Goal: Use online tool/utility: Utilize a website feature to perform a specific function

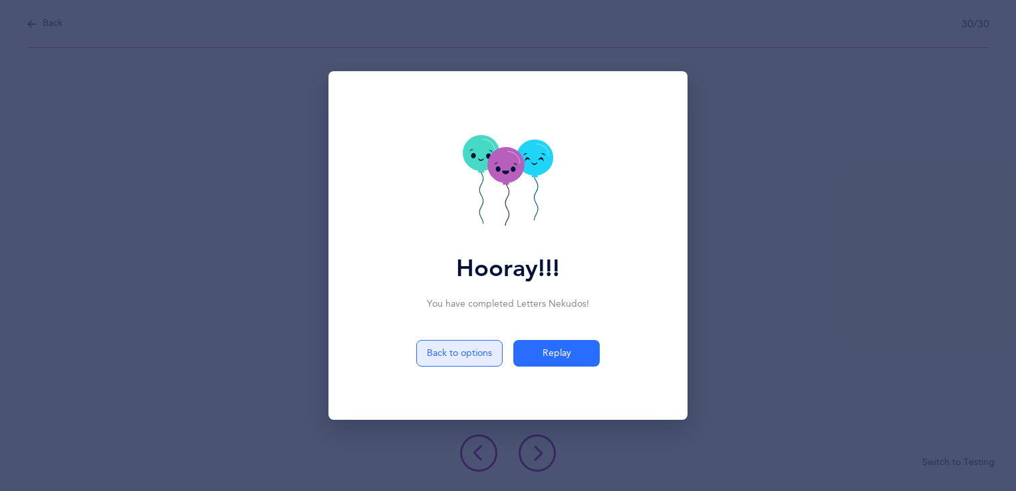
click at [483, 351] on button "Back to options" at bounding box center [459, 353] width 86 height 27
select select "14"
select select "single"
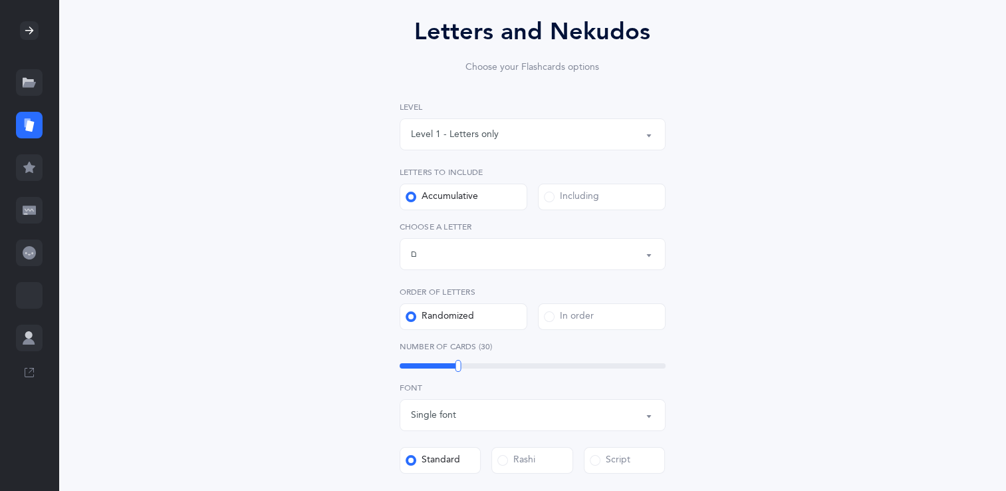
scroll to position [114, 0]
click at [568, 191] on div "Including" at bounding box center [571, 195] width 55 height 13
click at [0, 0] on input "Including" at bounding box center [0, 0] width 0 height 0
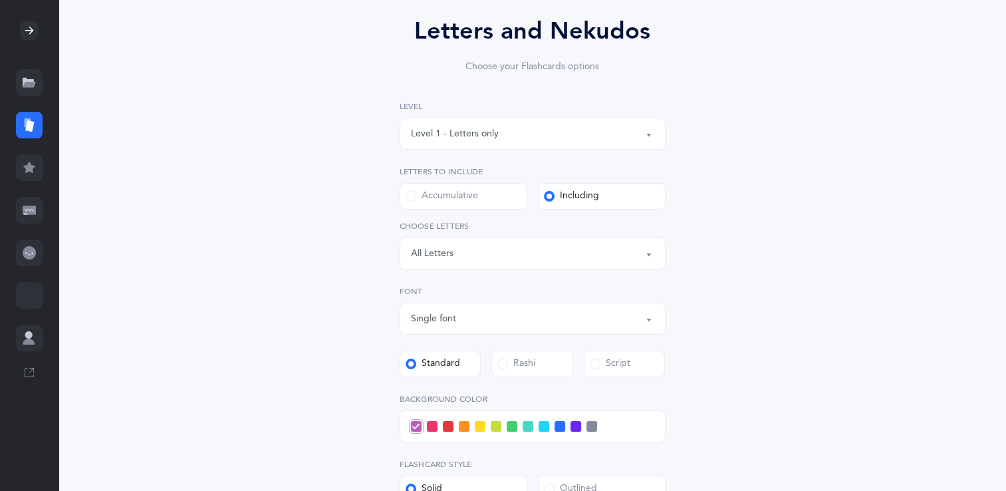
click at [532, 257] on div "Letters: All Letters" at bounding box center [532, 253] width 243 height 23
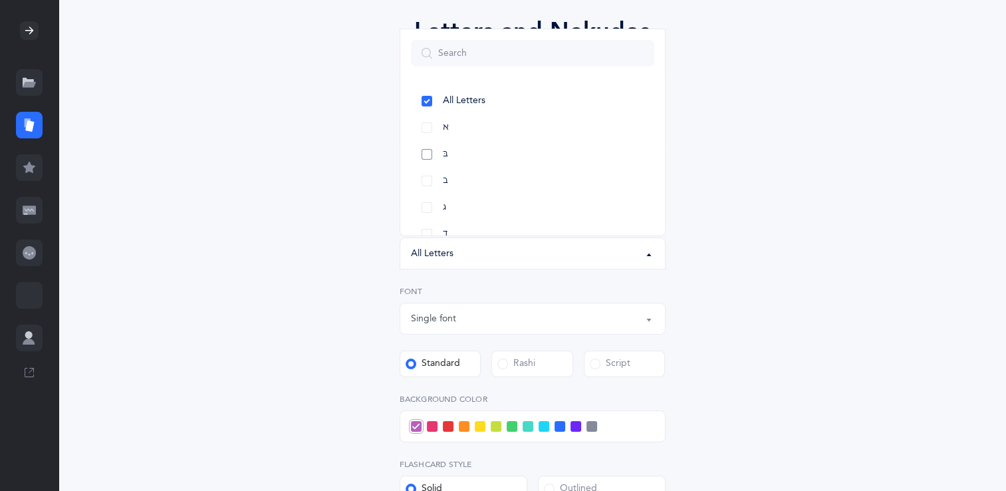
click at [479, 148] on link "בּ" at bounding box center [532, 154] width 243 height 27
select select "81"
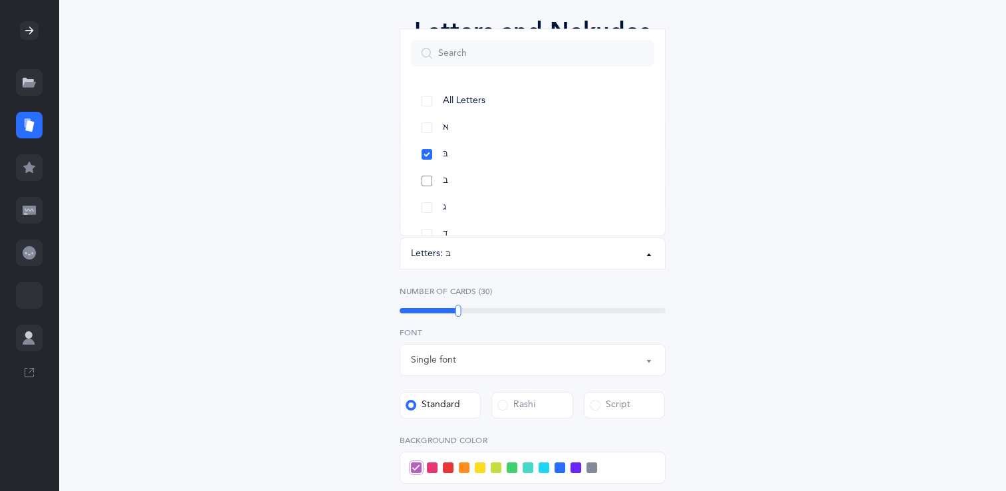
click at [468, 176] on link "ב" at bounding box center [532, 181] width 243 height 27
click at [468, 174] on link "כּ" at bounding box center [532, 170] width 243 height 27
click at [463, 193] on link "ךּ" at bounding box center [532, 197] width 243 height 27
click at [457, 217] on link "כ" at bounding box center [532, 223] width 243 height 27
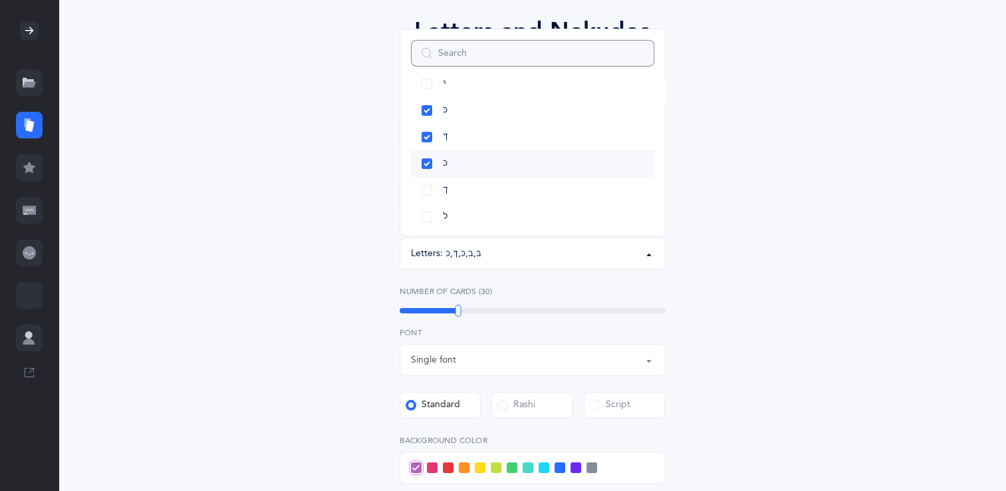
scroll to position [311, 0]
click at [463, 188] on link "ך" at bounding box center [532, 189] width 243 height 27
click at [461, 142] on link "ל" at bounding box center [532, 141] width 243 height 27
click at [455, 169] on link "מ" at bounding box center [532, 168] width 243 height 27
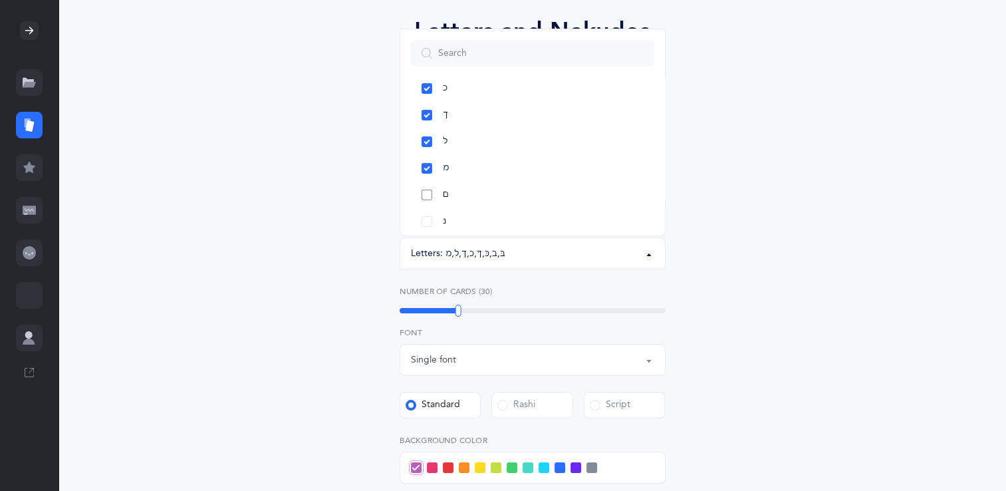
click at [443, 195] on span "ם" at bounding box center [446, 195] width 6 height 12
click at [441, 212] on link "נ" at bounding box center [532, 221] width 243 height 27
click at [449, 185] on link "ן" at bounding box center [532, 178] width 243 height 27
click at [740, 203] on div "Letters and Nekudos Choose your Flashcards options Level 1 - Letters only Level…" at bounding box center [532, 345] width 606 height 739
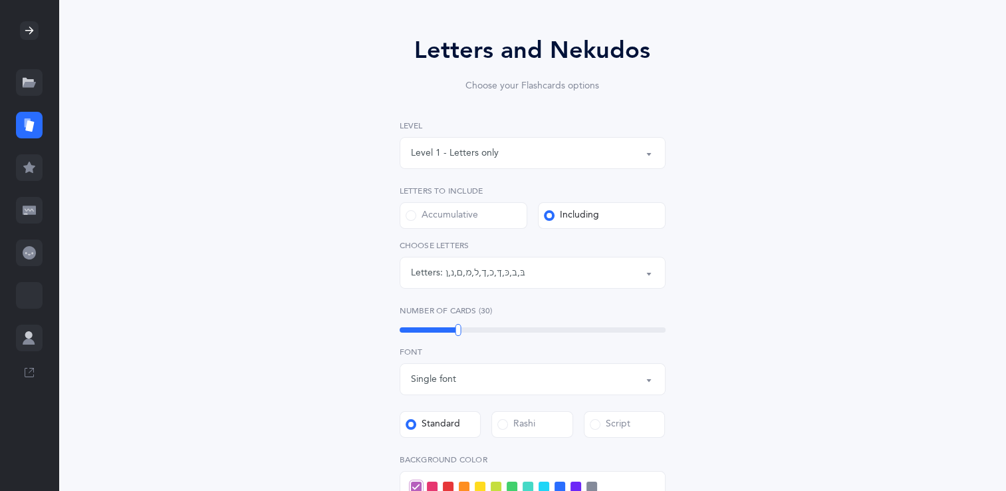
scroll to position [64, 0]
